Goal: Register for event/course

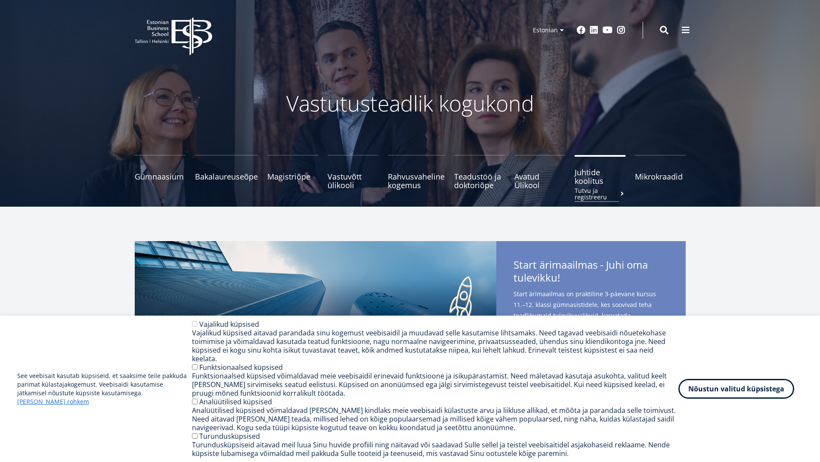
click at [593, 180] on span "Juhtide koolitus Tutvu ja registreeru" at bounding box center [599, 176] width 51 height 17
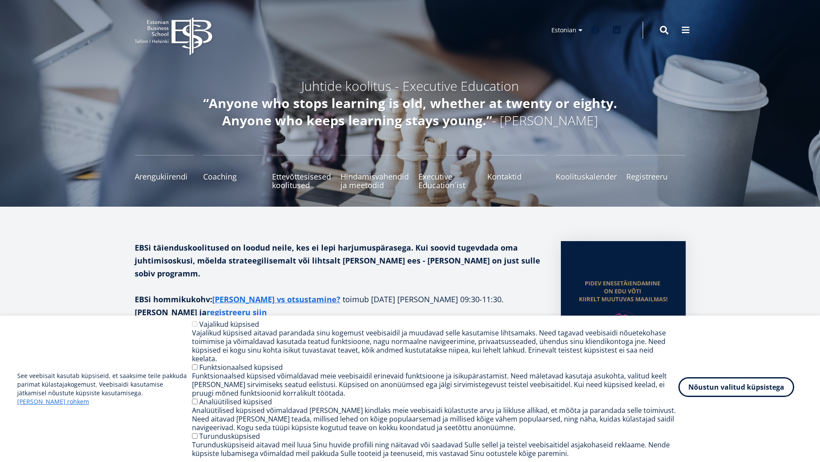
click at [722, 389] on button "Nõustun valitud küpsistega" at bounding box center [736, 387] width 116 height 20
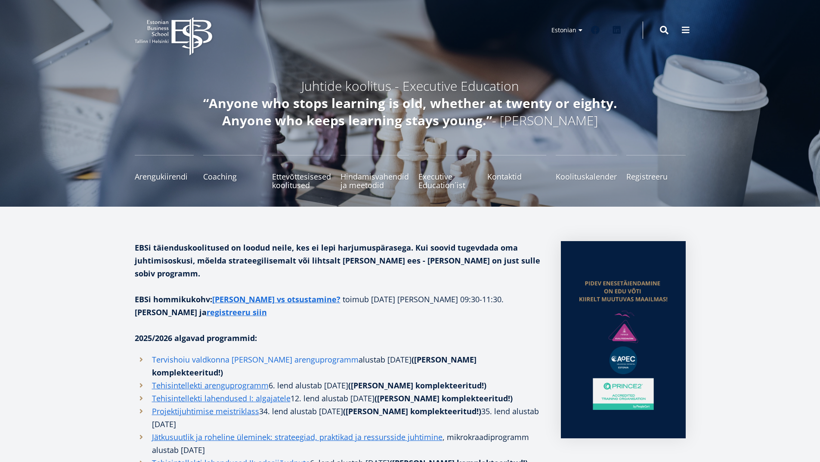
click at [247, 353] on link "Tervishoiu valdkonna [PERSON_NAME] arenguprogramm" at bounding box center [255, 359] width 207 height 13
